Goal: Find specific page/section: Find specific page/section

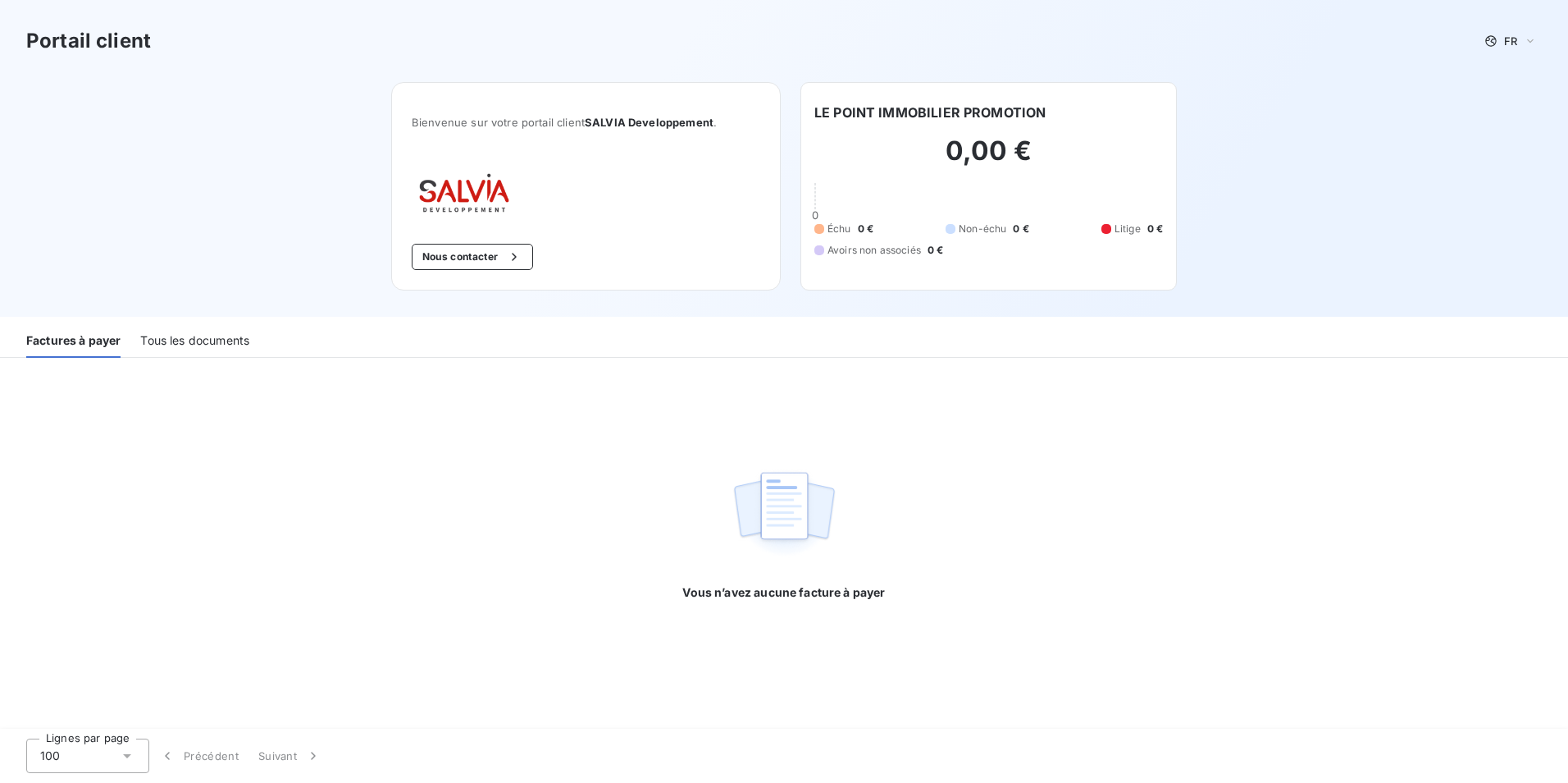
click at [119, 37] on h3 "Portail client" at bounding box center [88, 41] width 125 height 29
click at [1517, 51] on div "Portail client FR" at bounding box center [784, 41] width 1516 height 29
click at [1519, 37] on div "FR" at bounding box center [1511, 41] width 62 height 19
click at [1230, 36] on div "Portail client FR Français Anglais" at bounding box center [784, 41] width 1516 height 29
click at [599, 110] on div "Bienvenue sur votre portail client SALVIA Developpement ." at bounding box center [586, 122] width 348 height 40
